Goal: Task Accomplishment & Management: Manage account settings

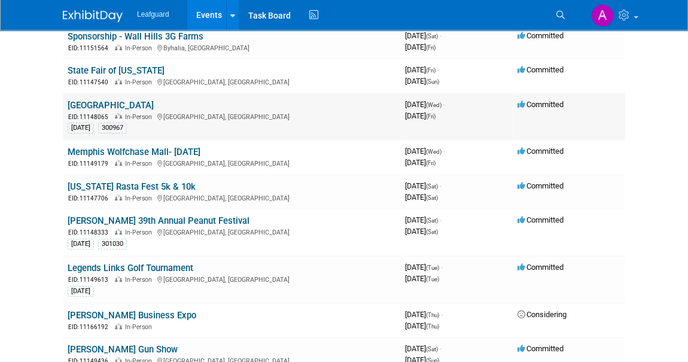
scroll to position [108, 0]
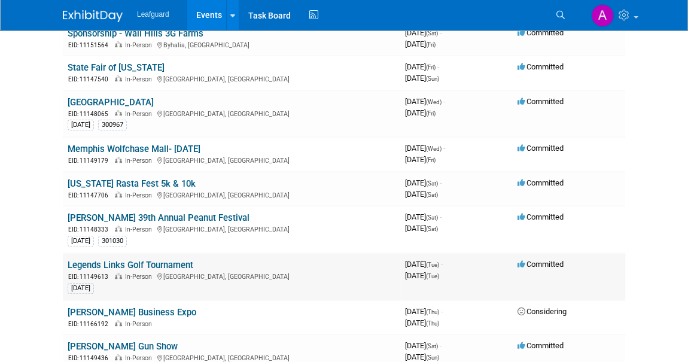
click at [134, 262] on link "Legends Links Golf Tournament" at bounding box center [131, 264] width 126 height 11
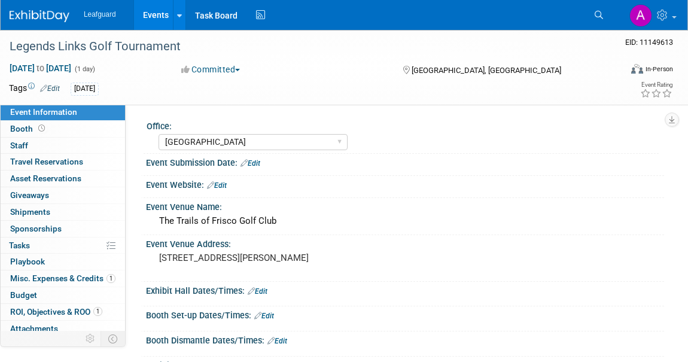
select select "[GEOGRAPHIC_DATA]"
select select "No"
select select "Check"
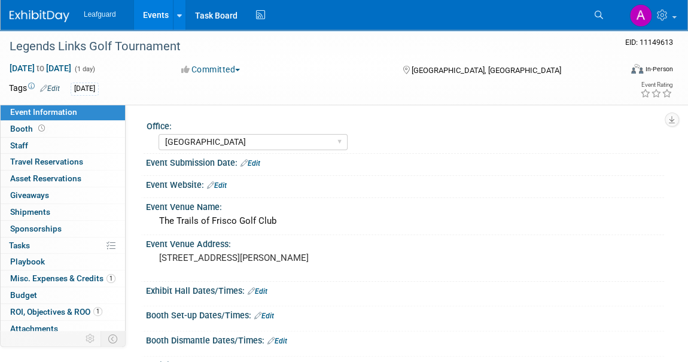
click at [45, 10] on link at bounding box center [47, 10] width 74 height 10
